Goal: Book appointment/travel/reservation

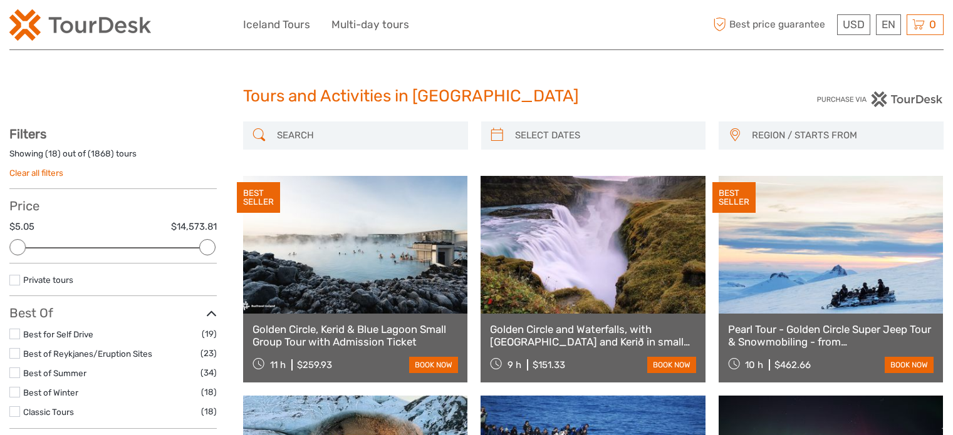
select select
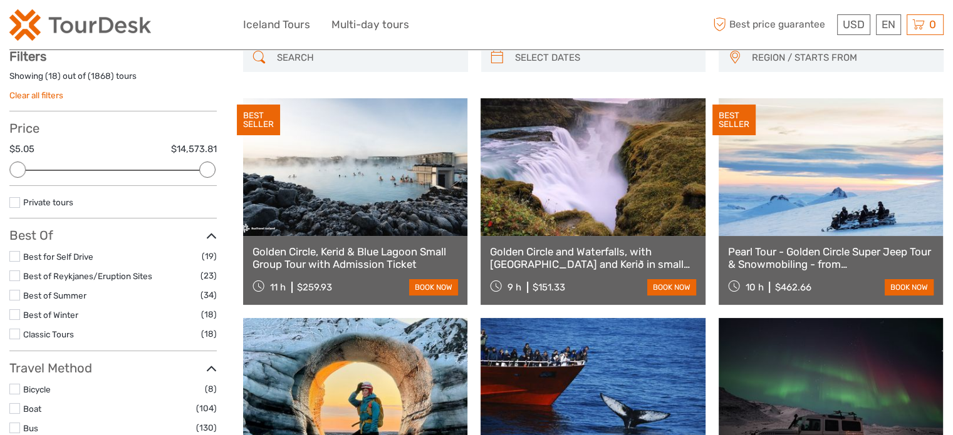
scroll to position [68, 0]
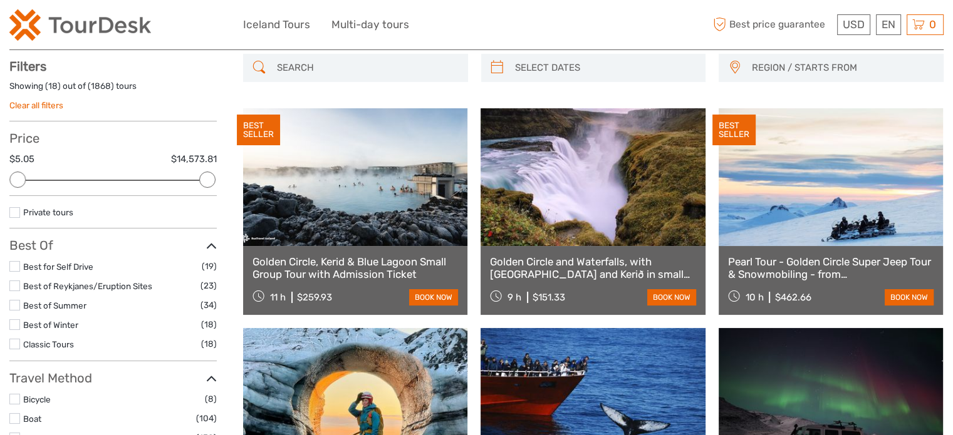
click at [13, 212] on label at bounding box center [14, 212] width 11 height 11
click at [0, 0] on input "checkbox" at bounding box center [0, 0] width 0 height 0
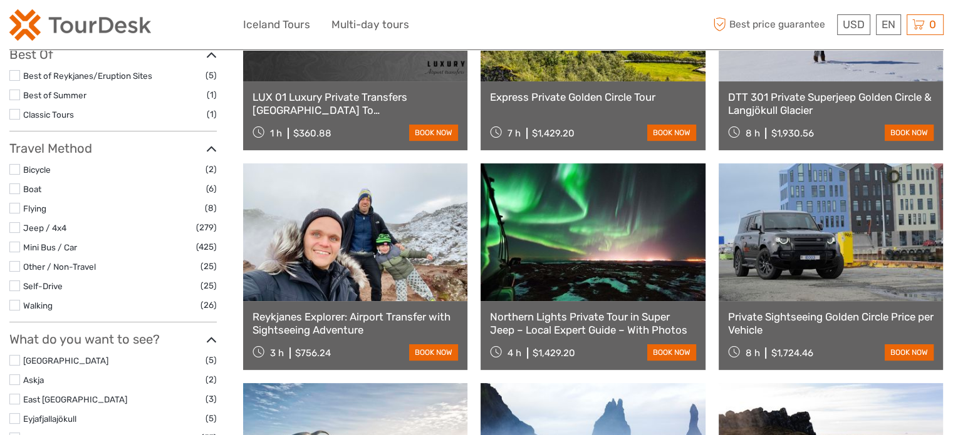
scroll to position [509, 0]
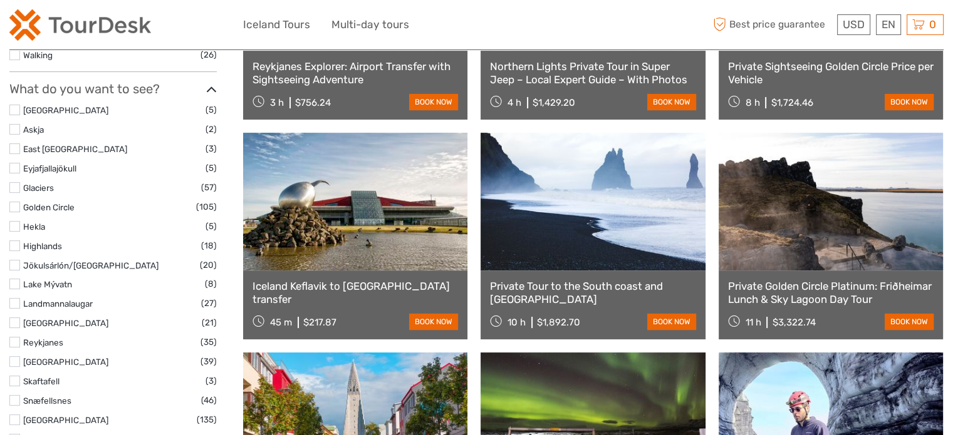
click at [16, 205] on label at bounding box center [14, 207] width 11 height 11
click at [0, 0] on input "checkbox" at bounding box center [0, 0] width 0 height 0
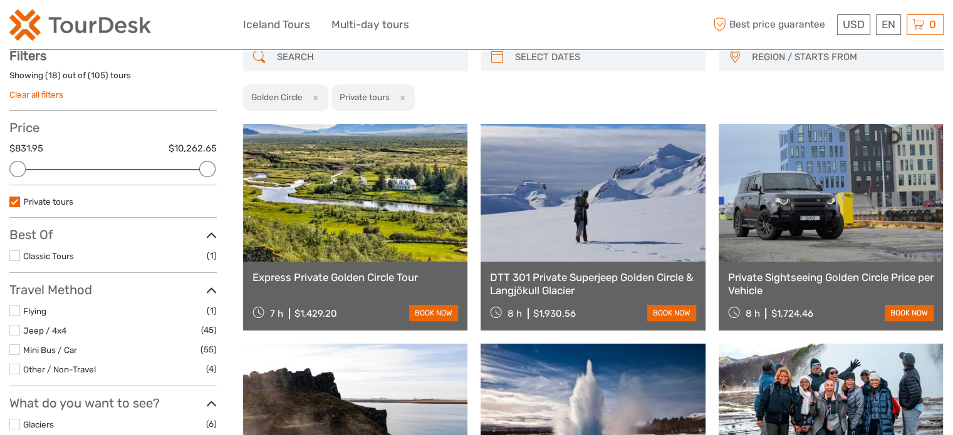
scroll to position [100, 0]
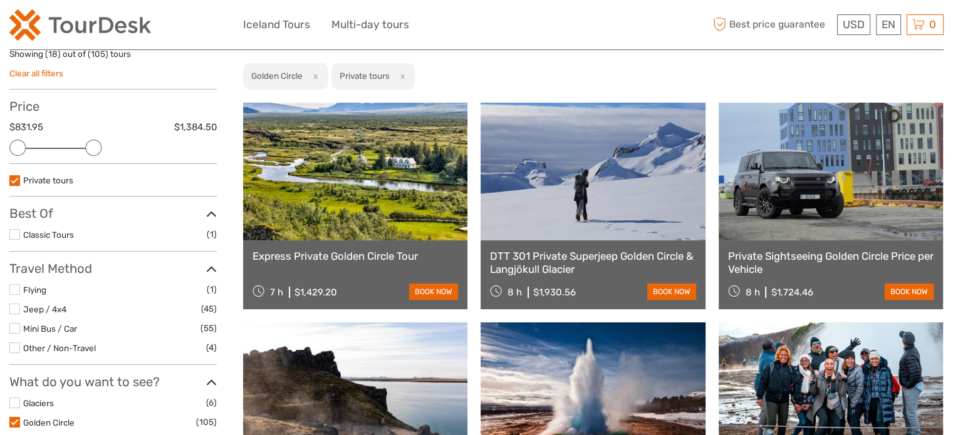
drag, startPoint x: 205, startPoint y: 147, endPoint x: 93, endPoint y: 147, distance: 112.1
click at [93, 147] on div at bounding box center [93, 148] width 16 height 16
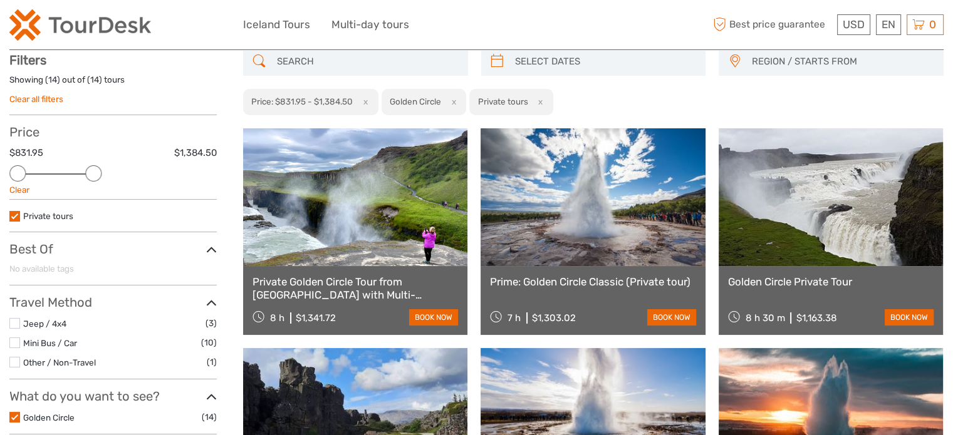
scroll to position [58, 0]
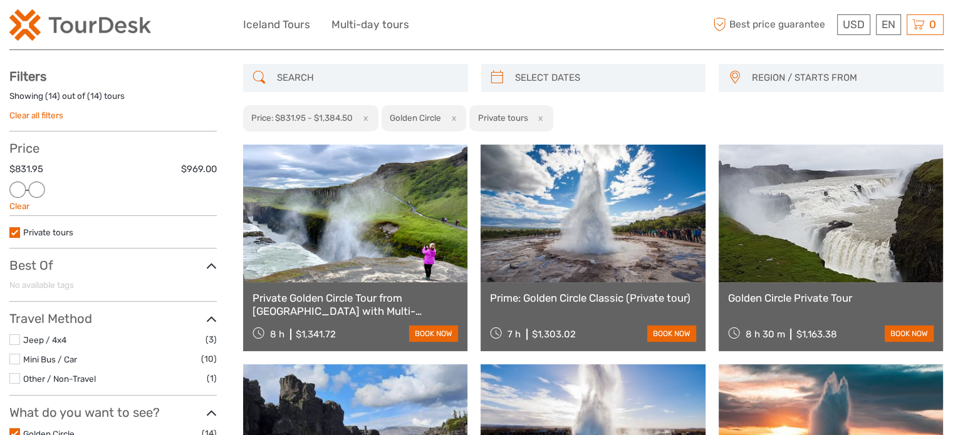
drag, startPoint x: 93, startPoint y: 185, endPoint x: 38, endPoint y: 183, distance: 55.8
click at [38, 183] on div at bounding box center [36, 190] width 16 height 16
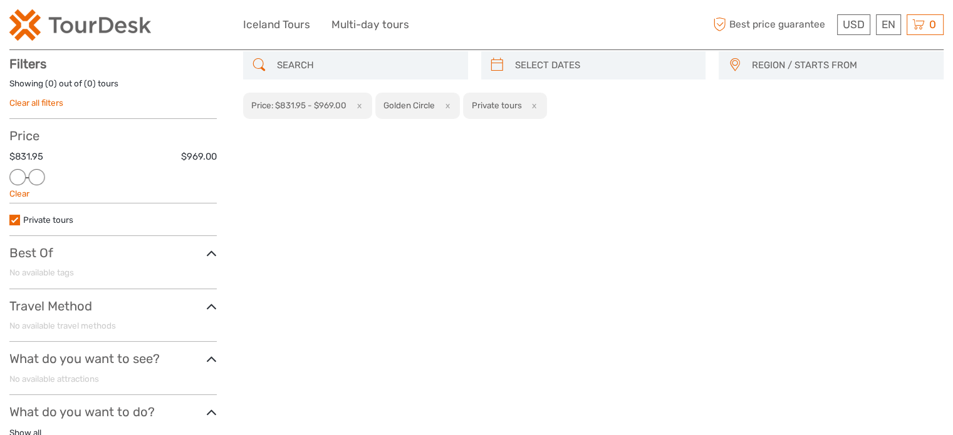
scroll to position [71, 0]
drag, startPoint x: 35, startPoint y: 172, endPoint x: 46, endPoint y: 173, distance: 10.7
click at [46, 173] on div "Price $831.95 $1,081.00 Clear" at bounding box center [112, 165] width 207 height 75
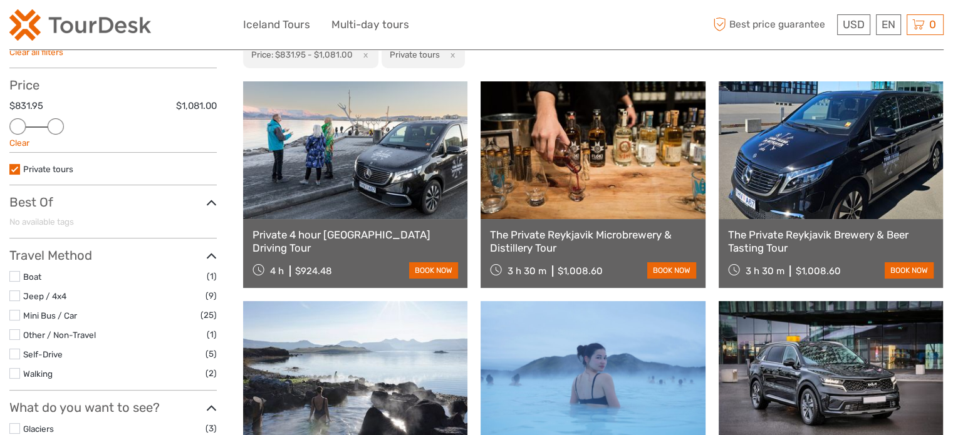
scroll to position [60, 0]
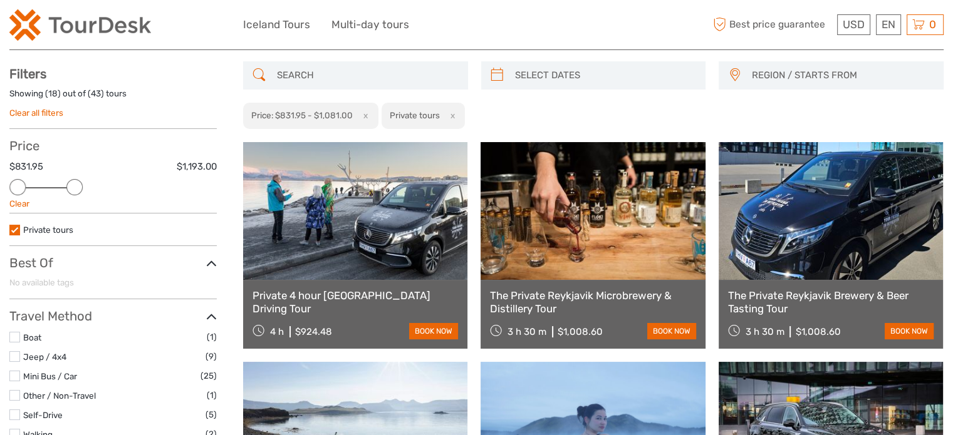
drag, startPoint x: 56, startPoint y: 184, endPoint x: 85, endPoint y: 183, distance: 28.8
click at [83, 183] on div at bounding box center [74, 187] width 16 height 16
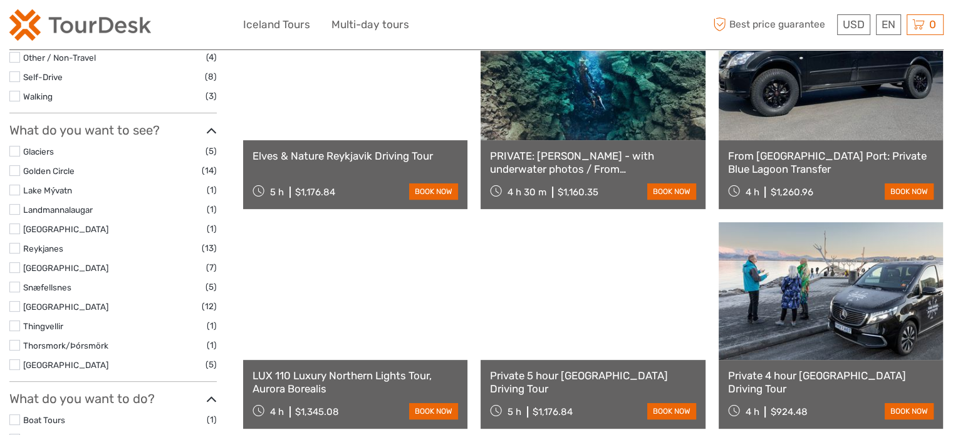
scroll to position [509, 0]
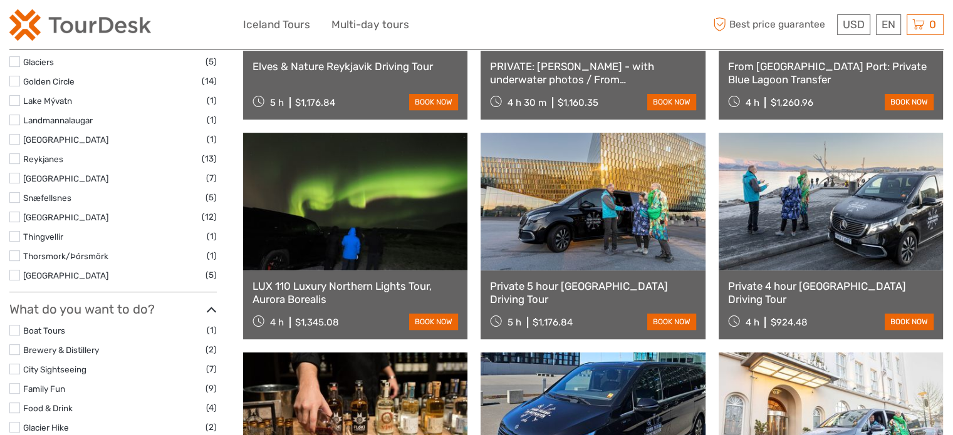
click at [14, 82] on label at bounding box center [14, 81] width 11 height 11
click at [0, 0] on input "checkbox" at bounding box center [0, 0] width 0 height 0
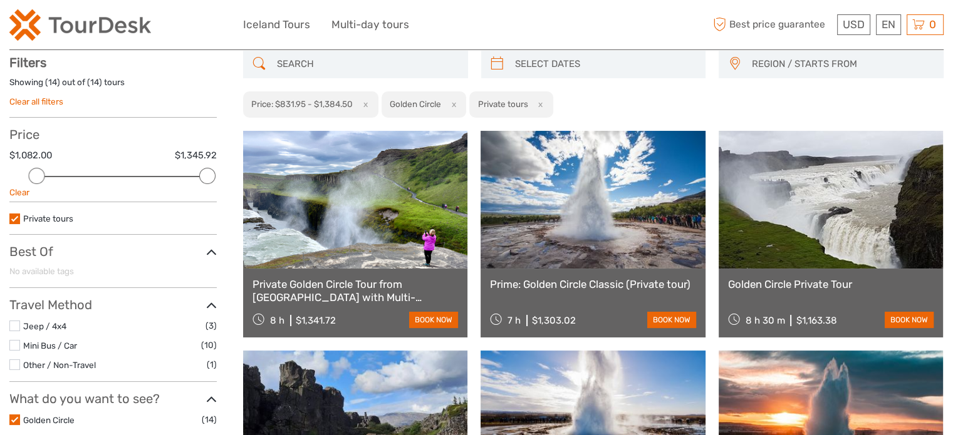
scroll to position [71, 0]
click at [365, 103] on button "x" at bounding box center [362, 104] width 17 height 13
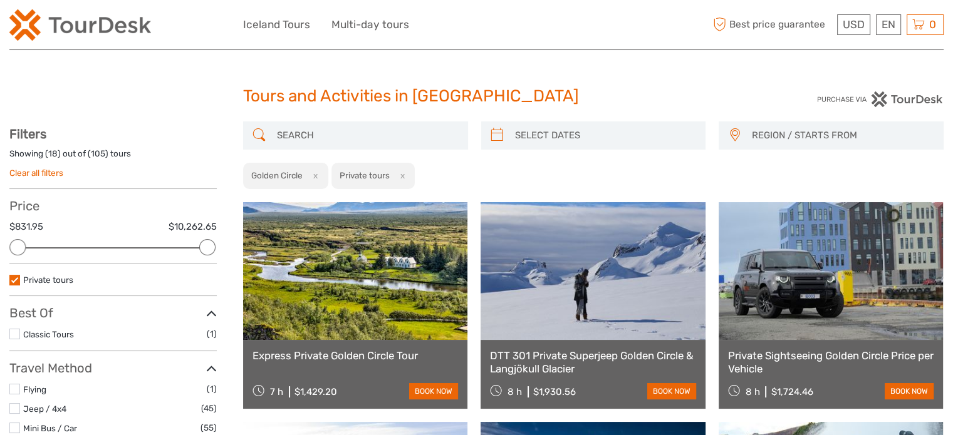
scroll to position [63, 0]
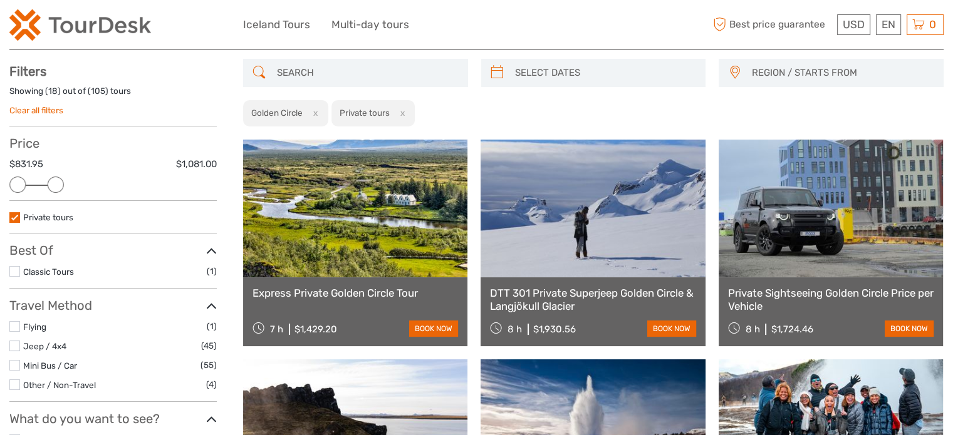
drag, startPoint x: 205, startPoint y: 184, endPoint x: 62, endPoint y: 182, distance: 143.4
click at [62, 182] on div at bounding box center [56, 185] width 16 height 16
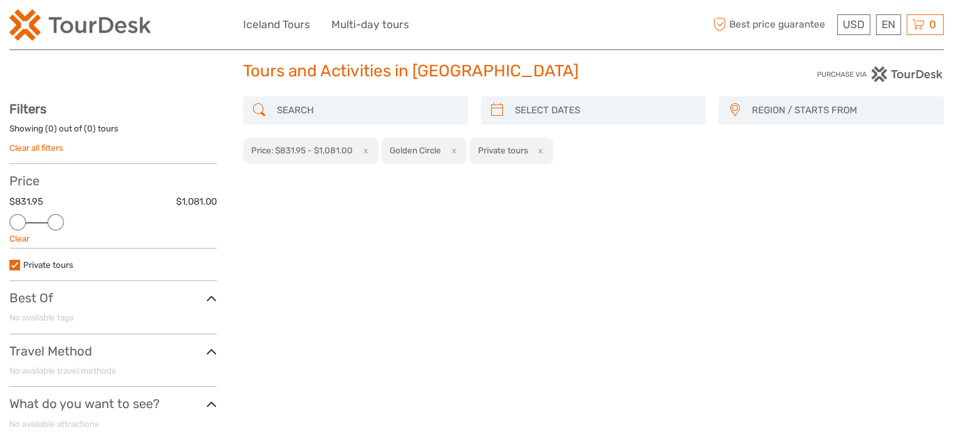
scroll to position [13, 0]
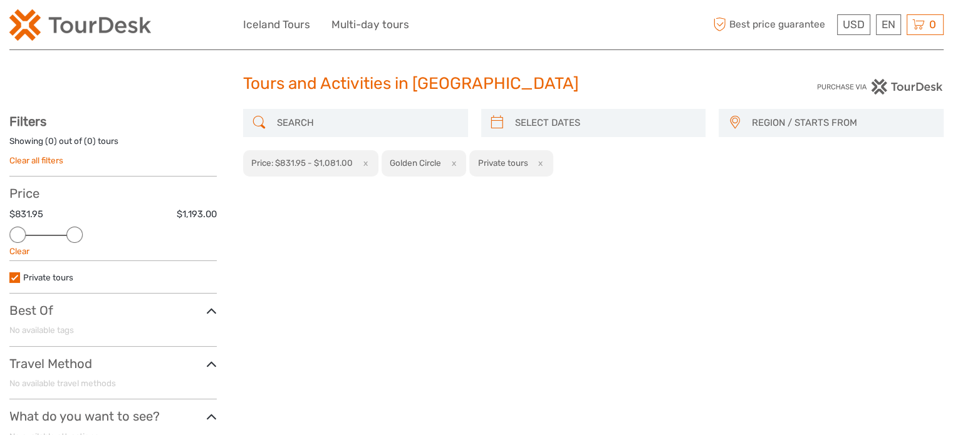
drag, startPoint x: 55, startPoint y: 232, endPoint x: 66, endPoint y: 232, distance: 10.6
click at [66, 232] on div at bounding box center [74, 235] width 16 height 16
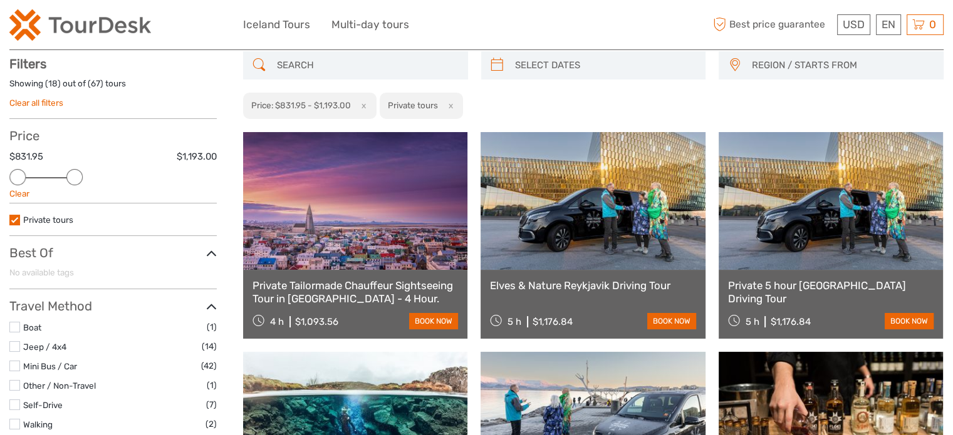
scroll to position [71, 0]
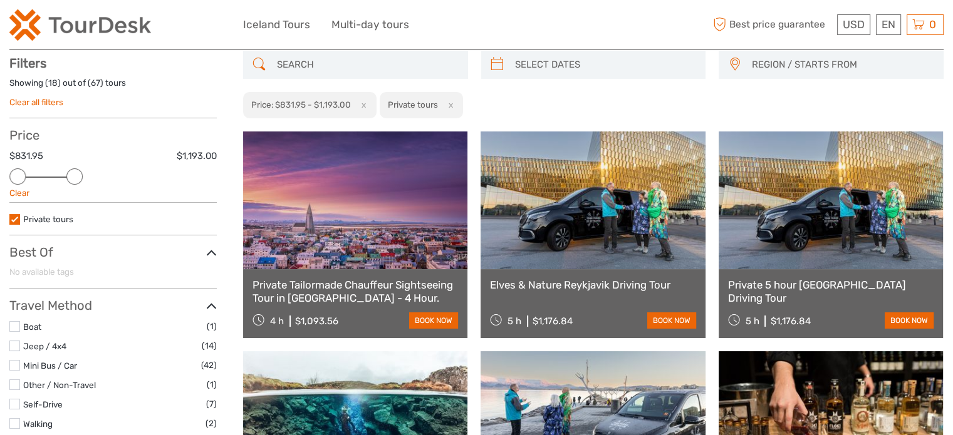
click at [62, 173] on div "Price $831.95 $1,193.00 Clear" at bounding box center [112, 165] width 207 height 75
click at [58, 177] on div at bounding box center [113, 177] width 190 height 1
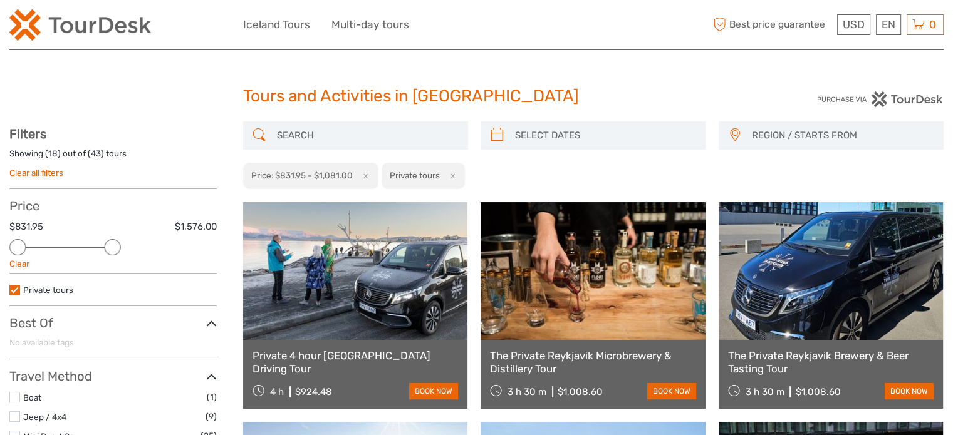
drag, startPoint x: 60, startPoint y: 246, endPoint x: 120, endPoint y: 242, distance: 59.7
click at [120, 242] on div "Price $831.95 $1,576.00 Clear" at bounding box center [112, 236] width 207 height 75
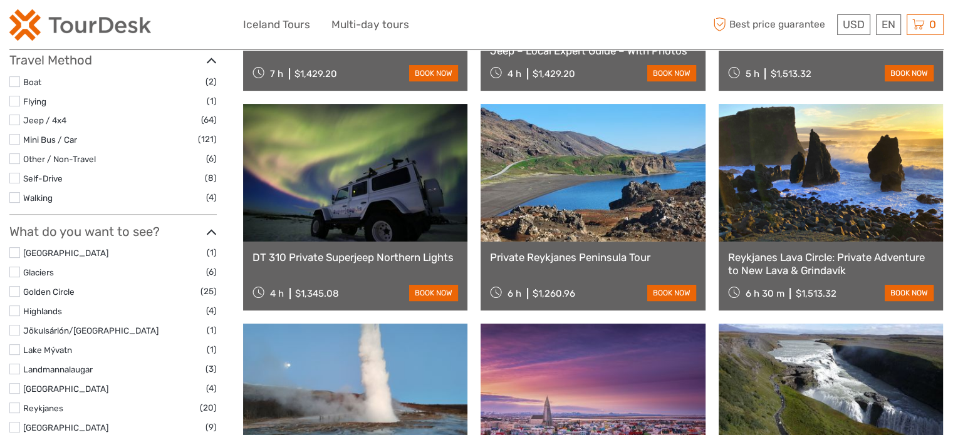
scroll to position [325, 0]
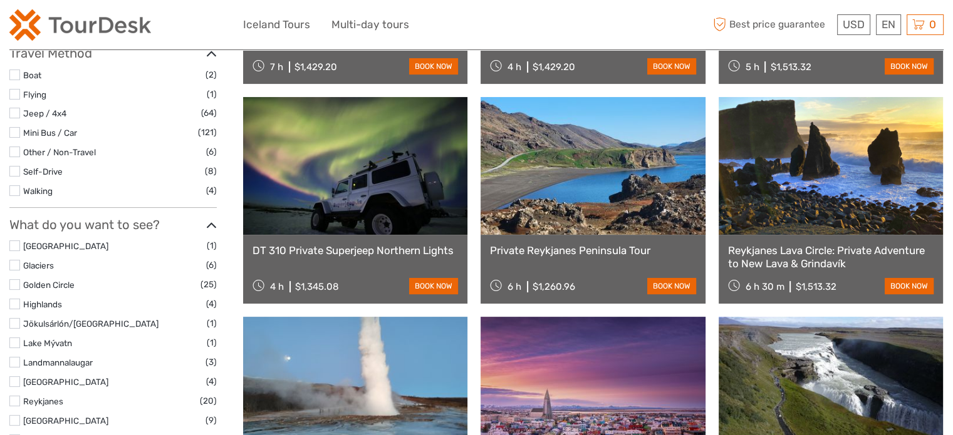
click at [14, 286] on label at bounding box center [14, 284] width 11 height 11
click at [0, 0] on input "checkbox" at bounding box center [0, 0] width 0 height 0
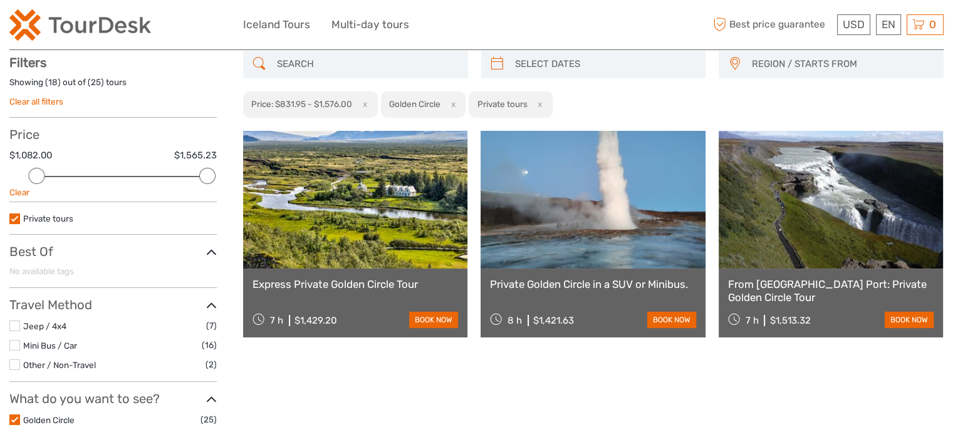
scroll to position [71, 0]
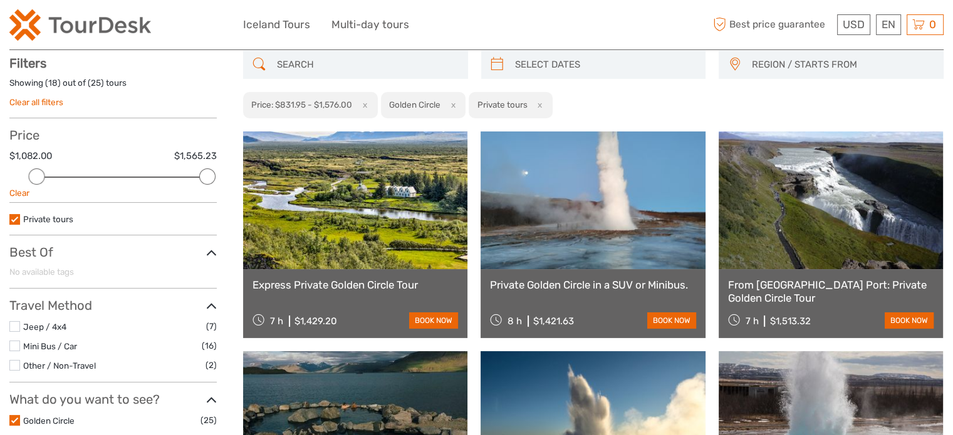
click at [364, 104] on button "x" at bounding box center [362, 104] width 17 height 13
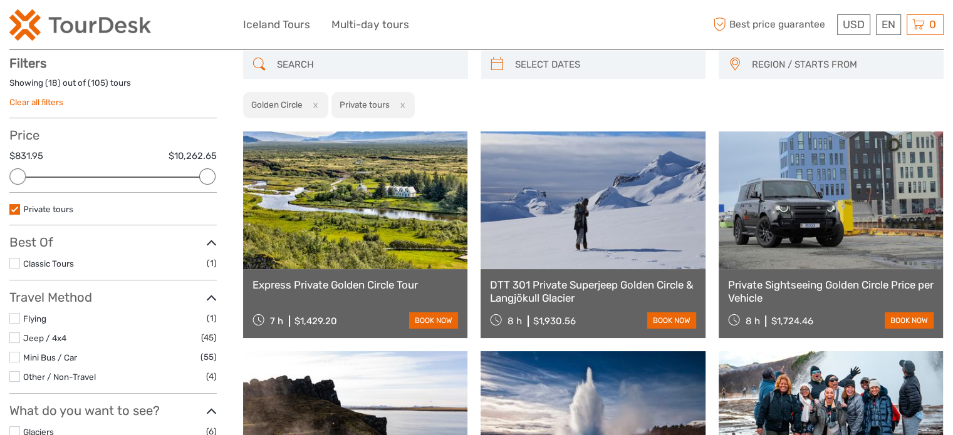
click at [316, 102] on button "x" at bounding box center [312, 104] width 17 height 13
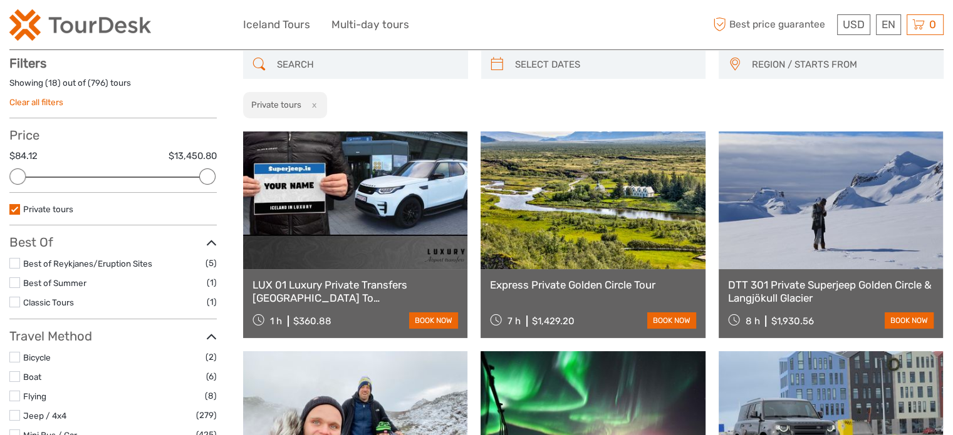
click at [316, 102] on button "x" at bounding box center [311, 104] width 17 height 13
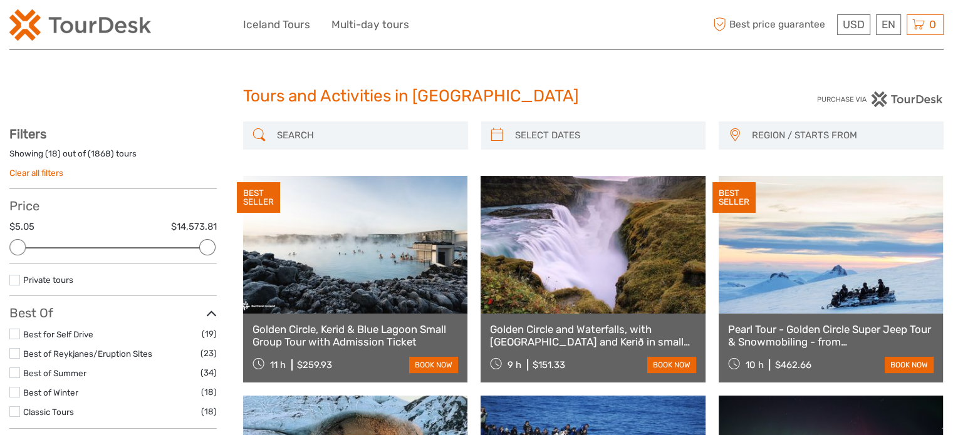
click at [38, 172] on link "Clear all filters" at bounding box center [36, 173] width 54 height 10
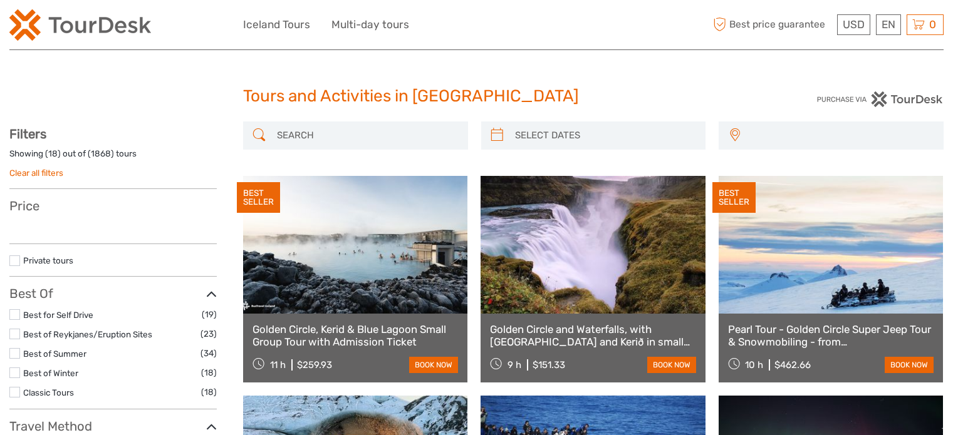
select select
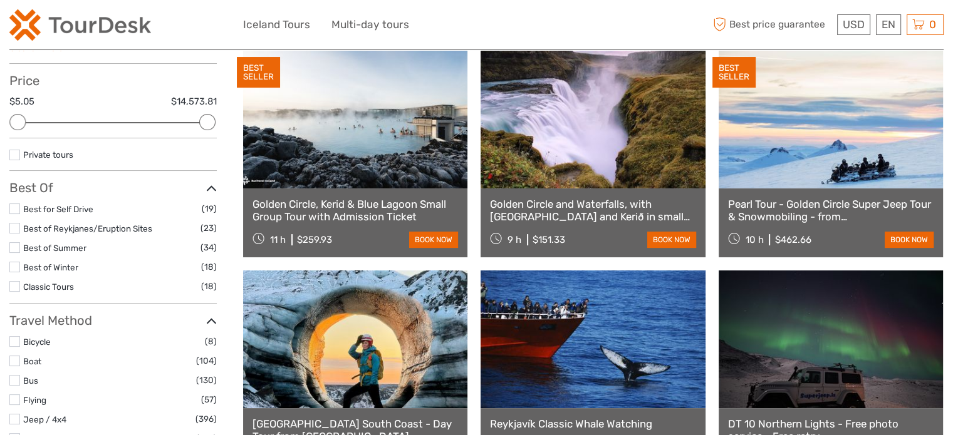
click at [18, 152] on label at bounding box center [14, 155] width 11 height 11
click at [0, 0] on input "checkbox" at bounding box center [0, 0] width 0 height 0
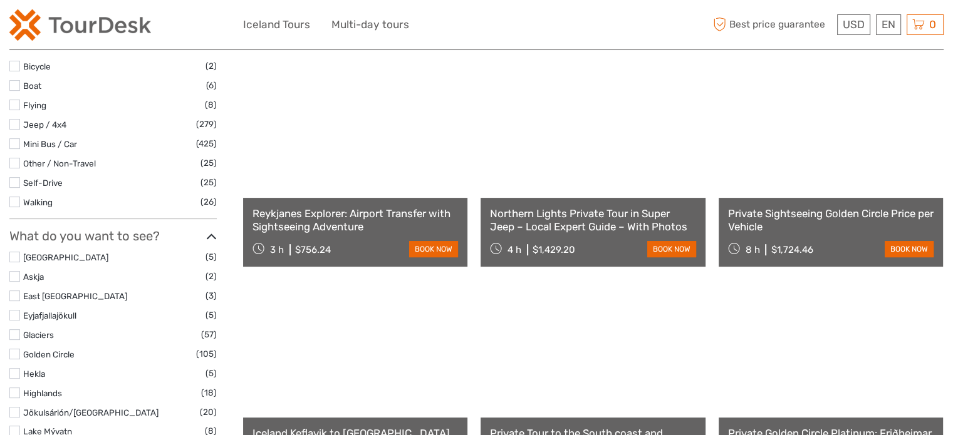
scroll to position [384, 0]
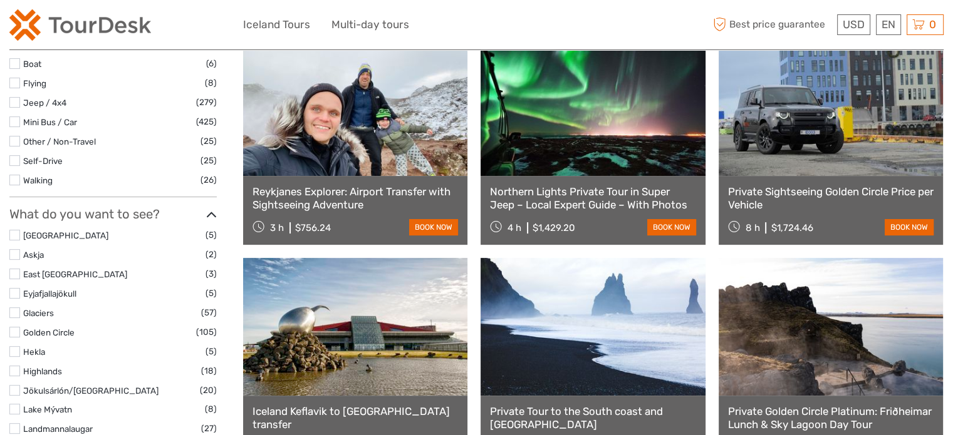
click at [13, 330] on label at bounding box center [14, 332] width 11 height 11
click at [0, 0] on input "checkbox" at bounding box center [0, 0] width 0 height 0
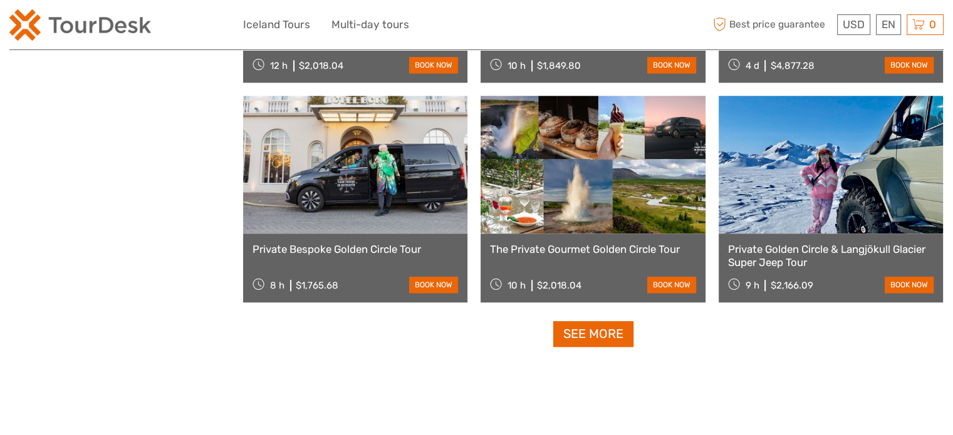
scroll to position [1210, 0]
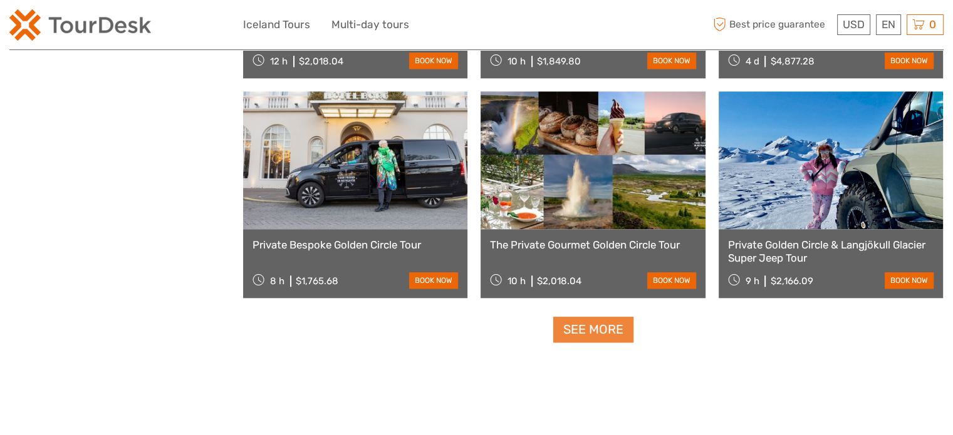
click at [604, 330] on link "See more" at bounding box center [593, 330] width 80 height 26
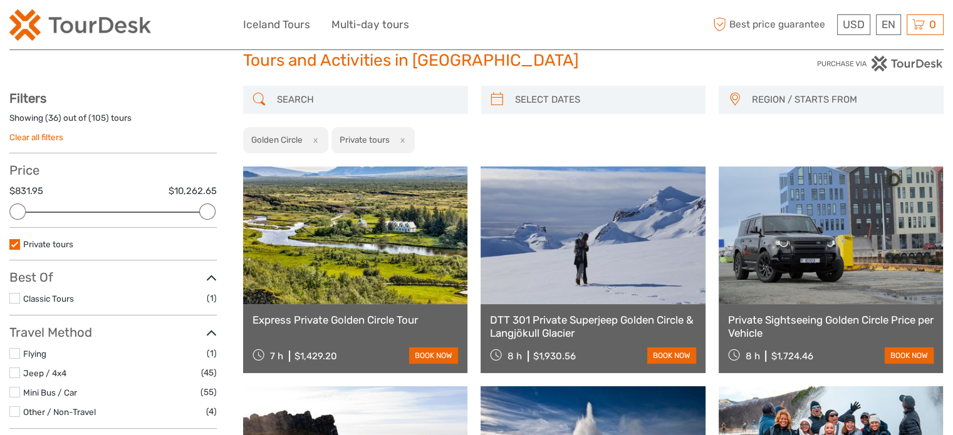
scroll to position [0, 0]
